Goal: Task Accomplishment & Management: Complete application form

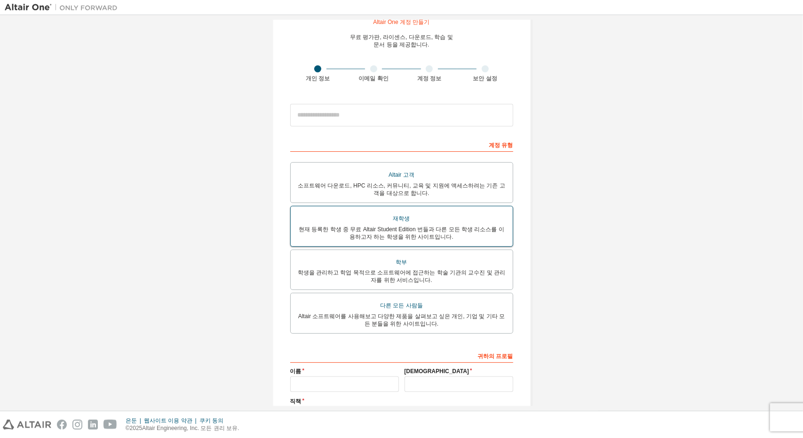
scroll to position [47, 0]
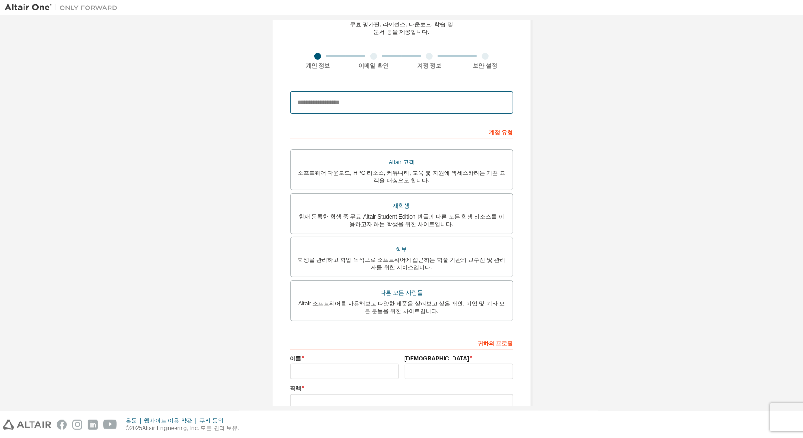
click at [436, 111] on input "email" at bounding box center [401, 102] width 223 height 23
type input "*"
type input "**********"
click at [650, 159] on div "**********" at bounding box center [402, 224] width 794 height 502
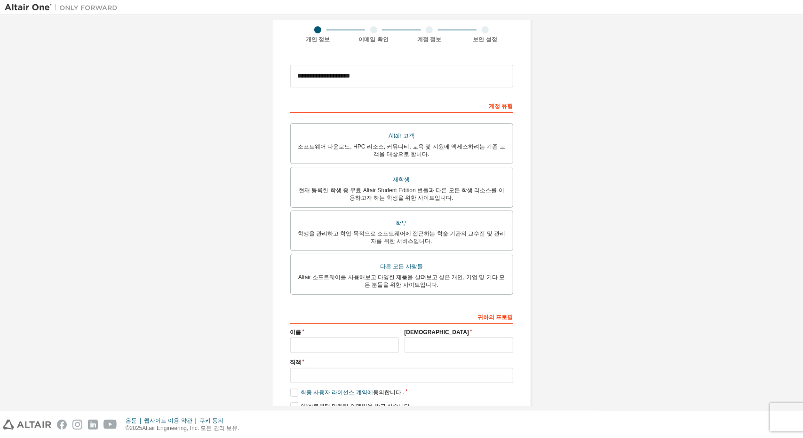
scroll to position [94, 0]
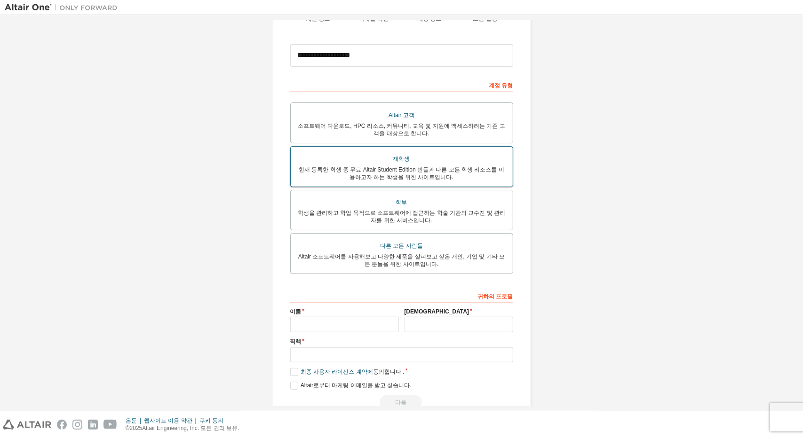
click at [478, 163] on div "재학생" at bounding box center [401, 159] width 211 height 14
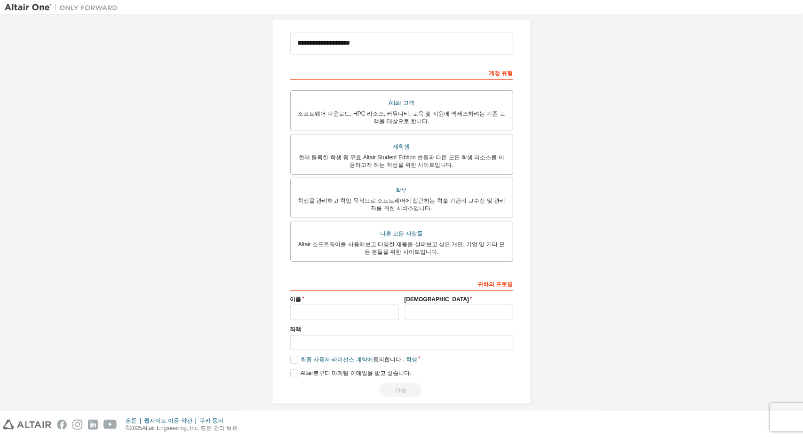
scroll to position [113, 0]
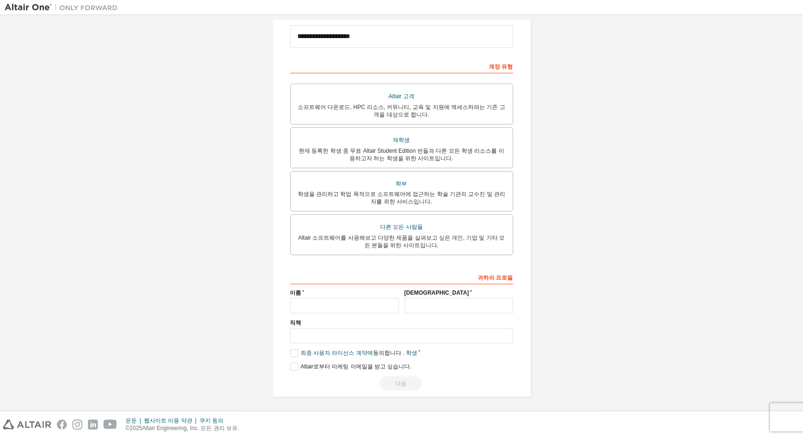
click at [327, 312] on div "귀하의 프로필 이름 성 직책 판매 및 지원 리소스를 보다 효율적으로 전달할 수 있도록 주/도를 제공해 주세요. 최종 사용자 라이선스 계약에 동…" at bounding box center [401, 331] width 223 height 122
click at [327, 313] on div "귀하의 프로필 이름 성 직책 판매 및 지원 리소스를 보다 효율적으로 전달할 수 있도록 주/도를 제공해 주세요. 최종 사용자 라이선스 계약에 동…" at bounding box center [401, 331] width 223 height 122
type input "*"
type input "**"
type input "*"
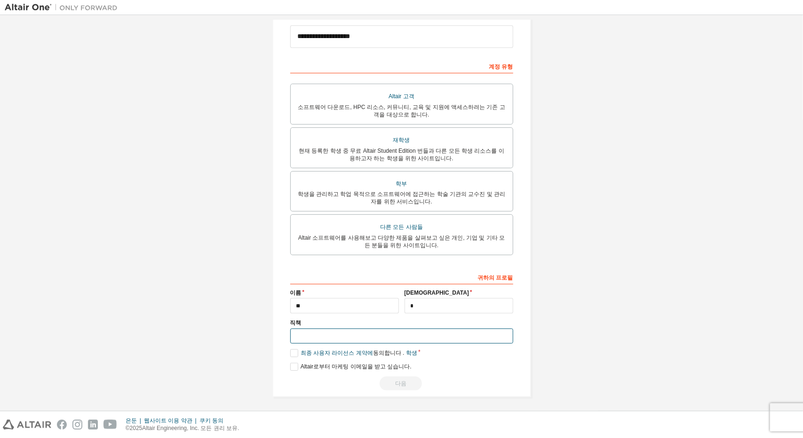
click at [466, 331] on input "text" at bounding box center [401, 337] width 223 height 16
click at [352, 354] on font "최종 사용자 라이선스 계약에" at bounding box center [337, 353] width 72 height 7
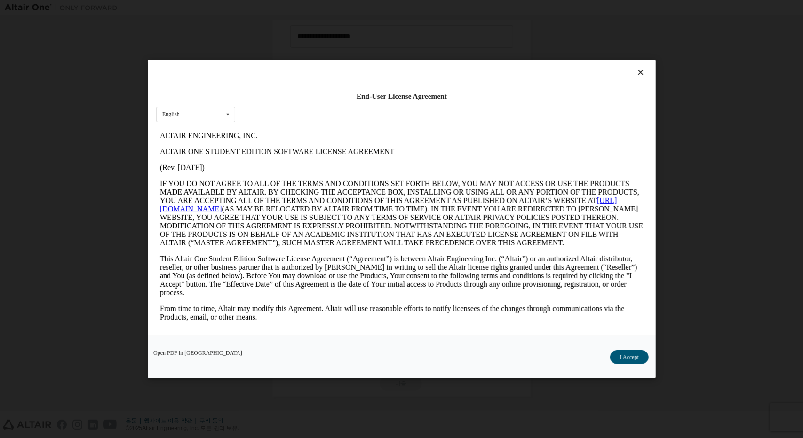
scroll to position [0, 0]
click at [628, 359] on font "나는 동의합니다" at bounding box center [618, 358] width 41 height 7
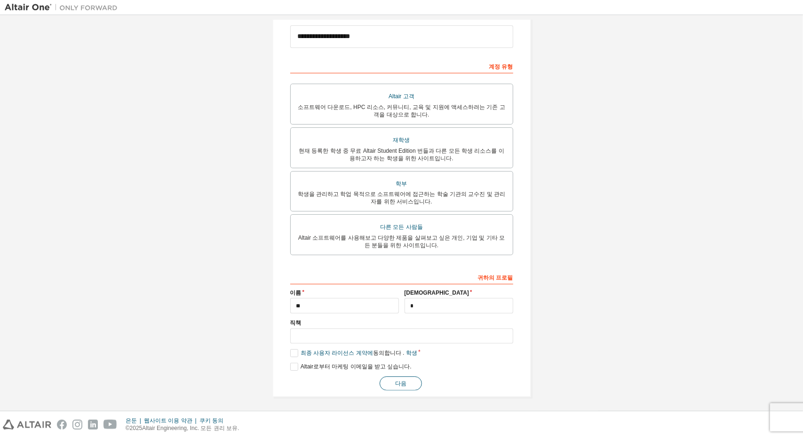
click at [414, 383] on button "다음" at bounding box center [401, 384] width 42 height 14
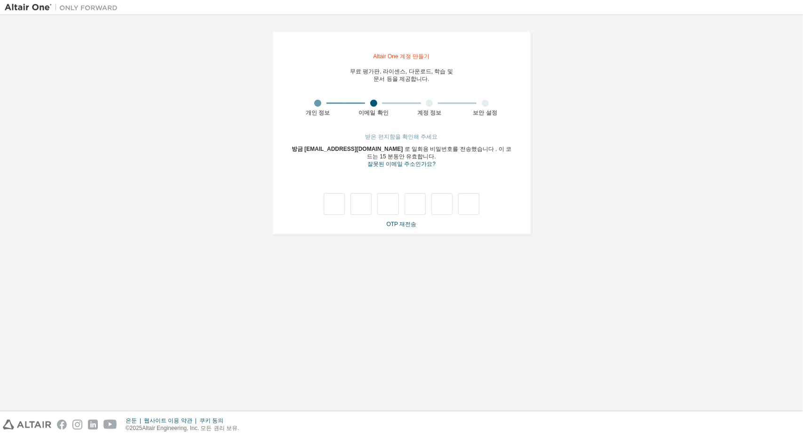
type input "*"
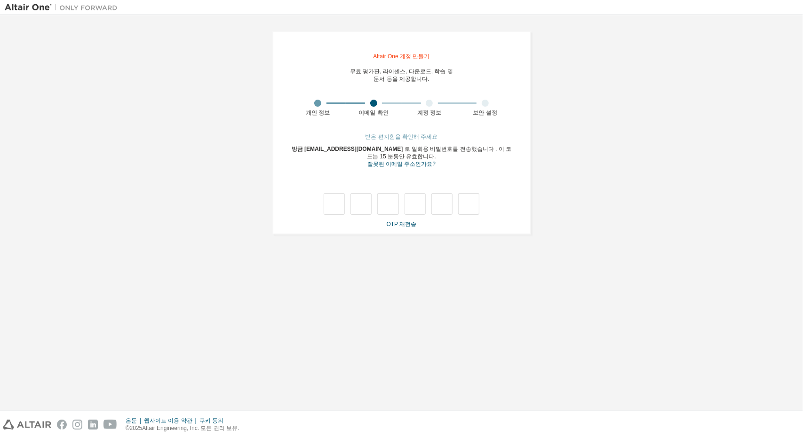
type input "*"
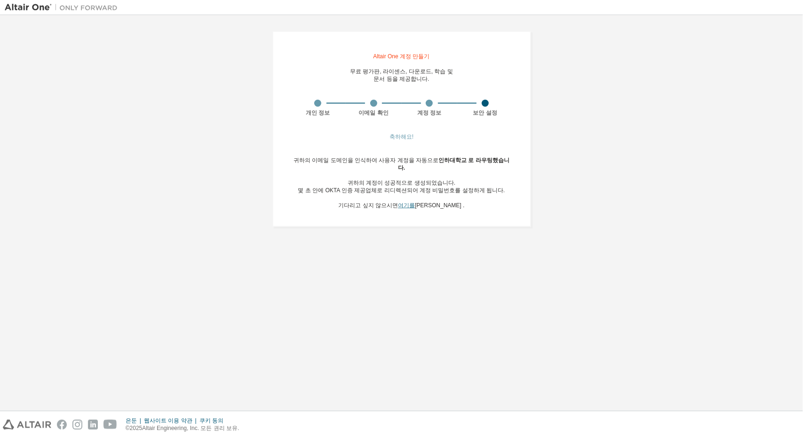
click at [415, 202] on font "여기를" at bounding box center [406, 205] width 17 height 7
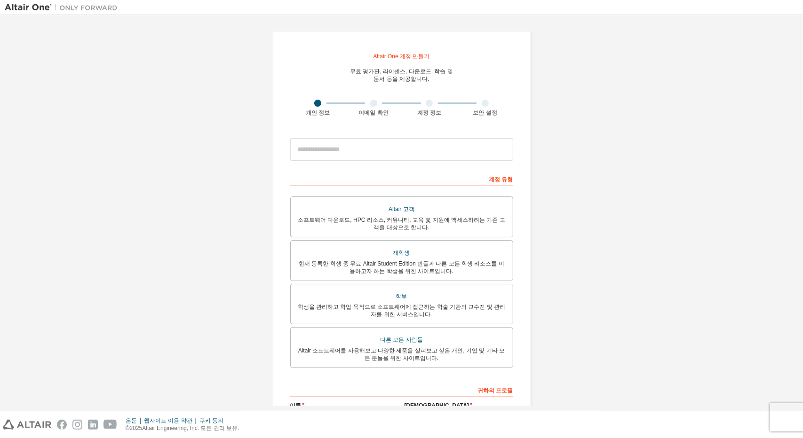
click at [639, 184] on div "Altair One 계정 만들기 무료 평가판, 라이센스, 다운로드, 학습 및 문서 등을 제공합니다. 개인 정보 이메일 확인 계정 정보 보안 설…" at bounding box center [402, 271] width 794 height 502
click at [27, 105] on div "Altair One 계정 만들기 무료 평가판, 라이센스, 다운로드, 학습 및 문서 등을 제공합니다. 개인 정보 이메일 확인 계정 정보 보안 설…" at bounding box center [402, 271] width 794 height 502
drag, startPoint x: 793, startPoint y: 155, endPoint x: 796, endPoint y: 105, distance: 50.4
click at [796, 105] on div "Altair One 계정 만들기 무료 평가판, 라이센스, 다운로드, 학습 및 문서 등을 제공합니다. 개인 정보 이메일 확인 계정 정보 보안 설…" at bounding box center [402, 213] width 794 height 387
click at [712, 109] on div "Altair One 계정 만들기 무료 평가판, 라이센스, 다운로드, 학습 및 문서 등을 제공합니다. 개인 정보 이메일 확인 계정 정보 보안 설…" at bounding box center [402, 271] width 794 height 502
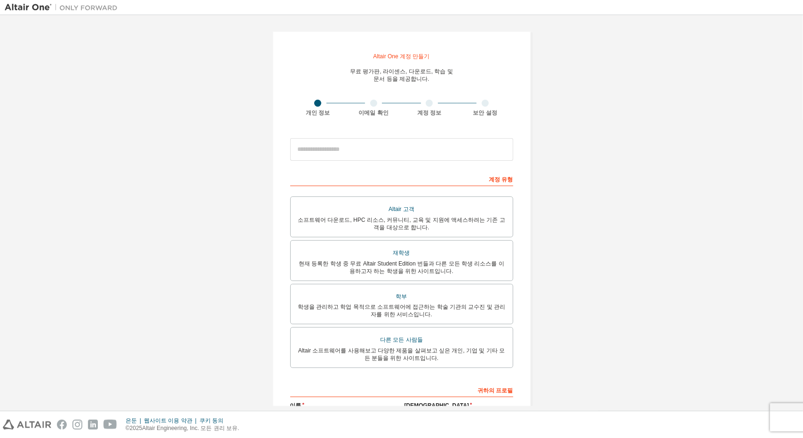
click at [46, 159] on div "Altair One 계정 만들기 무료 평가판, 라이센스, 다운로드, 학습 및 문서 등을 제공합니다. 개인 정보 이메일 확인 계정 정보 보안 설…" at bounding box center [402, 271] width 794 height 502
click at [596, 179] on div "Altair One 계정 만들기 무료 평가판, 라이센스, 다운로드, 학습 및 문서 등을 제공합니다. 개인 정보 이메일 확인 계정 정보 보안 설…" at bounding box center [402, 271] width 794 height 502
click at [61, 191] on div "Altair One 계정 만들기 무료 평가판, 라이센스, 다운로드, 학습 및 문서 등을 제공합니다. 개인 정보 이메일 확인 계정 정보 보안 설…" at bounding box center [402, 271] width 794 height 502
click at [607, 307] on div "Altair One 계정 만들기 무료 평가판, 라이센스, 다운로드, 학습 및 문서 등을 제공합니다. 개인 정보 이메일 확인 계정 정보 보안 설…" at bounding box center [402, 271] width 794 height 502
